Goal: Task Accomplishment & Management: Manage account settings

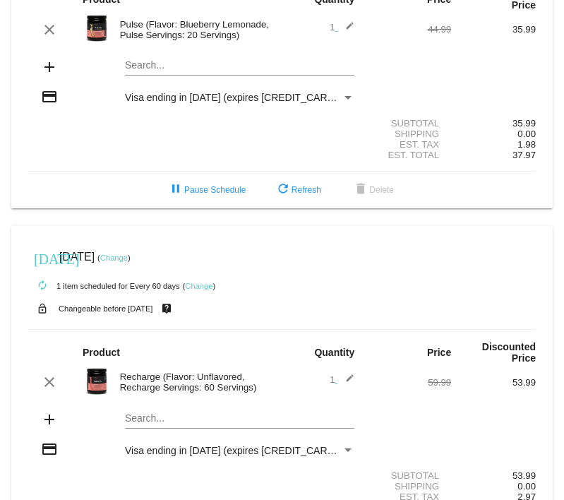
scroll to position [141, 0]
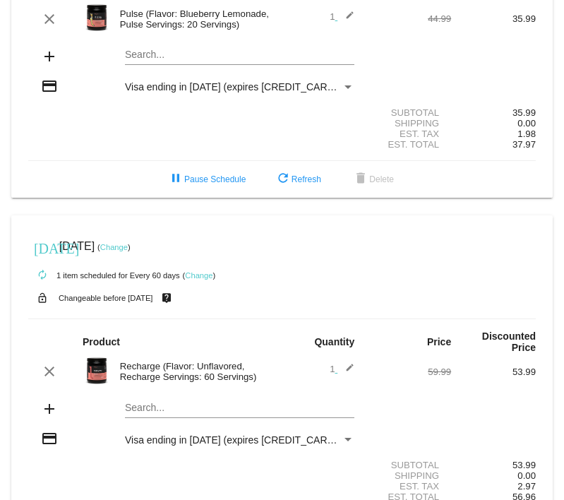
click at [128, 243] on link "Change" at bounding box center [114, 247] width 28 height 8
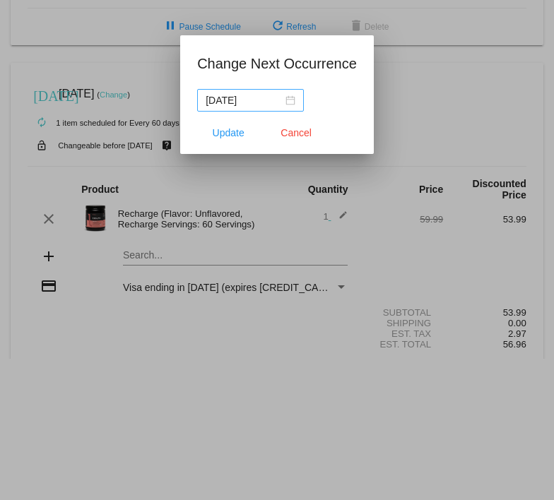
click at [290, 97] on div "[DATE]" at bounding box center [250, 100] width 90 height 16
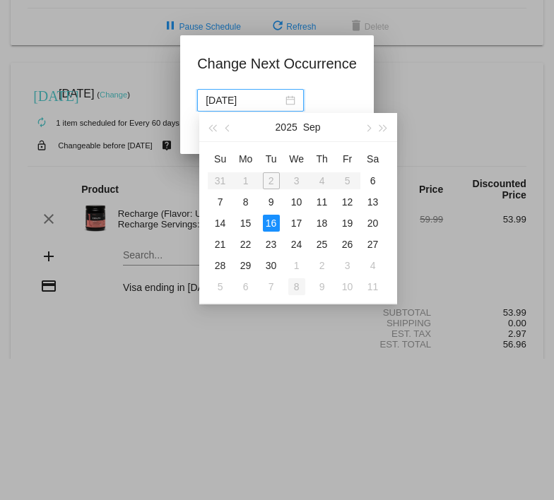
click at [294, 282] on div "8" at bounding box center [296, 286] width 17 height 17
type input "[DATE]"
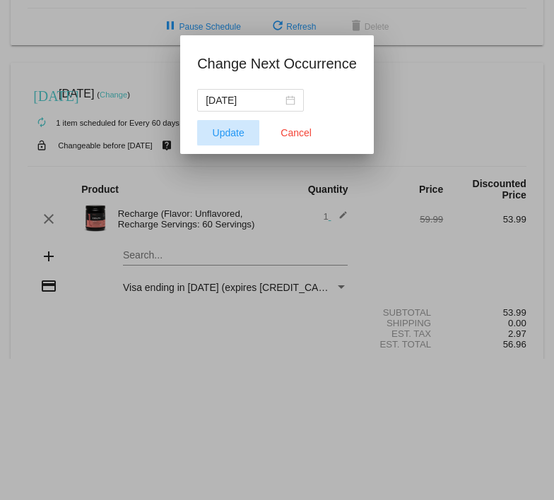
click at [232, 134] on span "Update" at bounding box center [229, 132] width 32 height 11
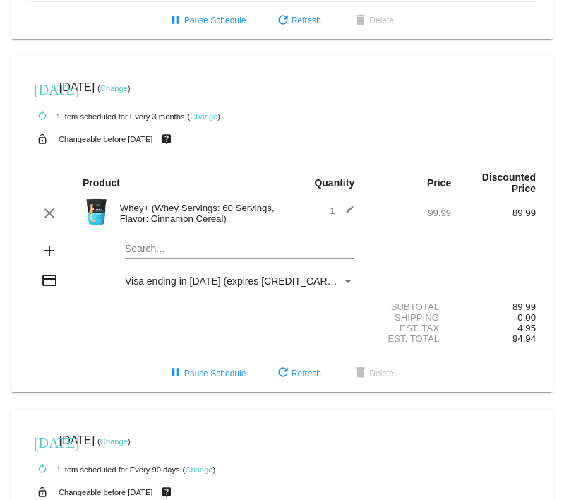
scroll to position [635, 0]
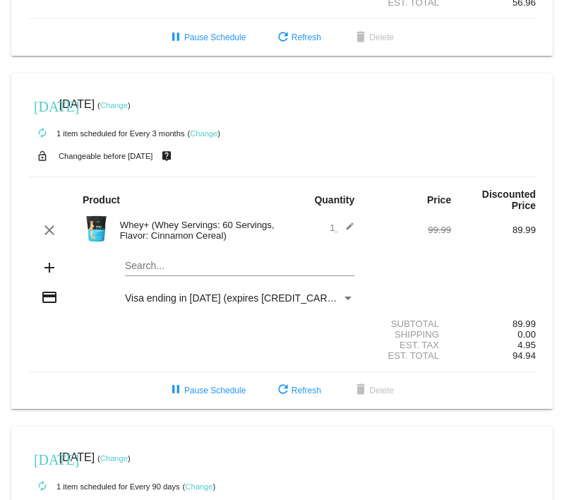
click at [128, 101] on link "Change" at bounding box center [114, 105] width 28 height 8
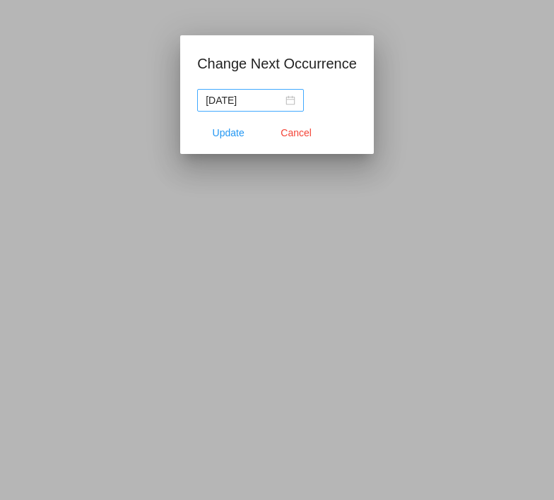
click at [291, 99] on div "[DATE]" at bounding box center [250, 100] width 90 height 16
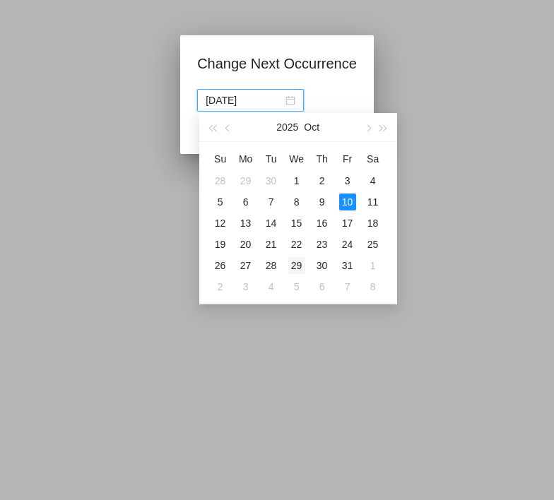
click at [292, 260] on div "29" at bounding box center [296, 265] width 17 height 17
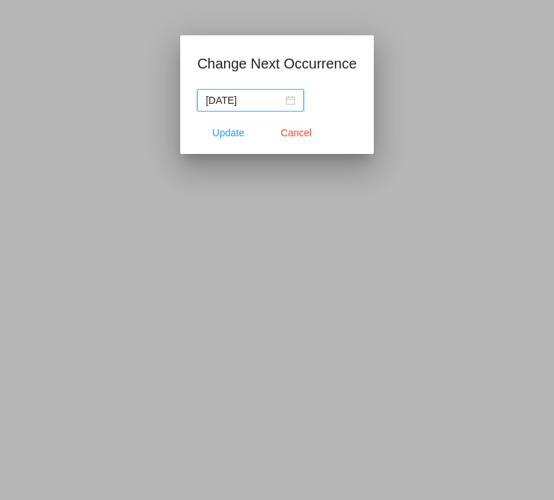
type input "[DATE]"
click at [226, 132] on span "Update" at bounding box center [229, 132] width 32 height 11
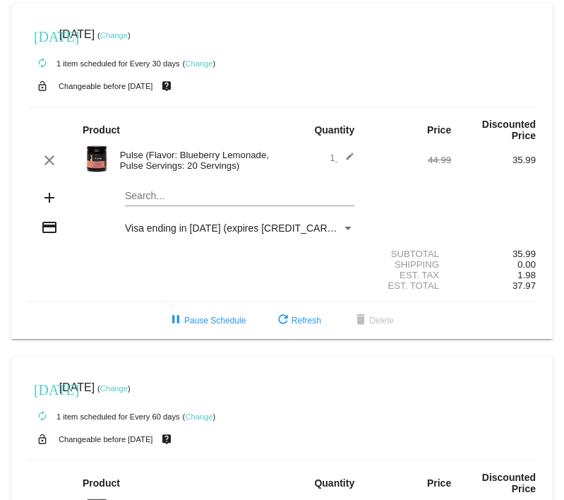
scroll to position [0, 0]
